Goal: Task Accomplishment & Management: Manage account settings

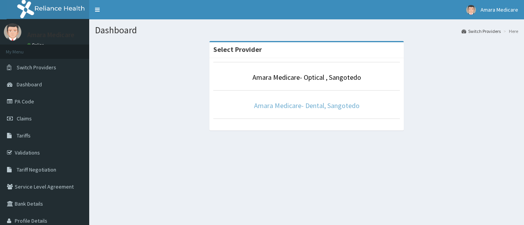
click at [307, 107] on link "Amara Medicare- Dental, Sangotedo" at bounding box center [306, 105] width 105 height 9
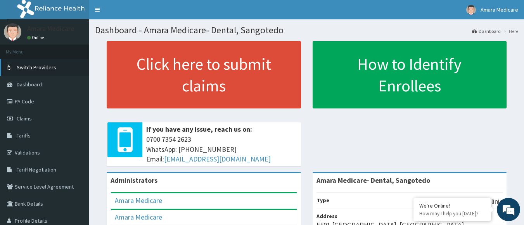
click at [29, 68] on span "Switch Providers" at bounding box center [37, 67] width 40 height 7
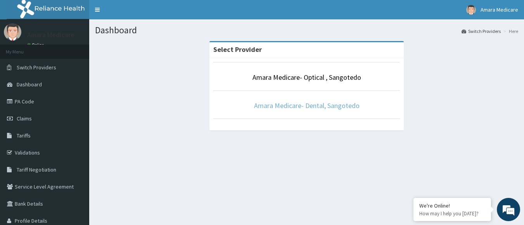
click at [294, 105] on link "Amara Medicare- Dental, Sangotedo" at bounding box center [306, 105] width 105 height 9
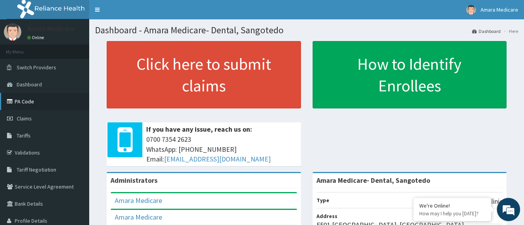
click at [10, 101] on icon at bounding box center [11, 101] width 8 height 5
